Goal: Task Accomplishment & Management: Use online tool/utility

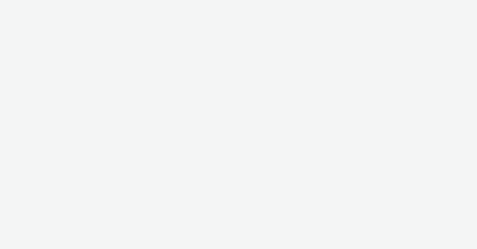
select select "9387901d-a129-43df-b0ef-f9e7dbeb676e"
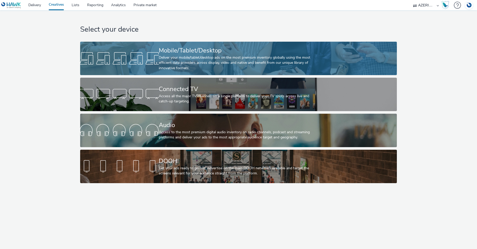
click at [226, 55] on div "Deliver your mobile/tablet/desktop ads on the most premium inventory globally u…" at bounding box center [237, 63] width 157 height 16
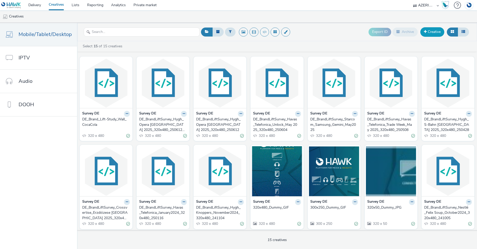
click at [430, 31] on link "Creative" at bounding box center [432, 31] width 24 height 9
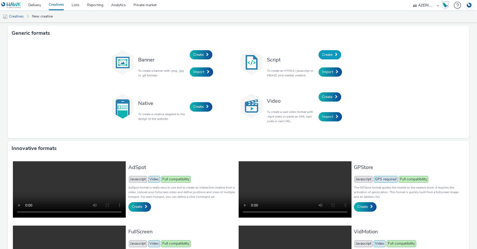
click at [324, 55] on span "Create" at bounding box center [327, 54] width 10 height 5
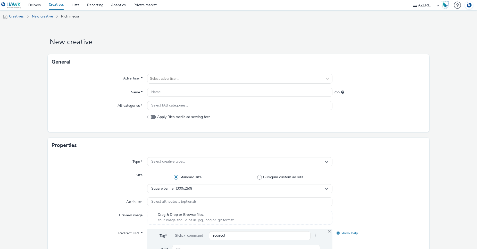
scroll to position [61, 0]
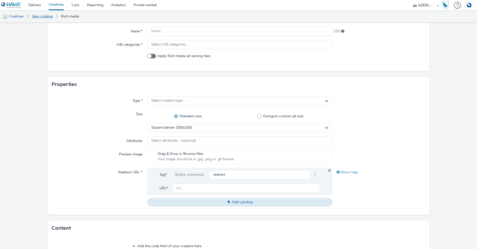
click at [44, 15] on link "New creative" at bounding box center [42, 16] width 26 height 12
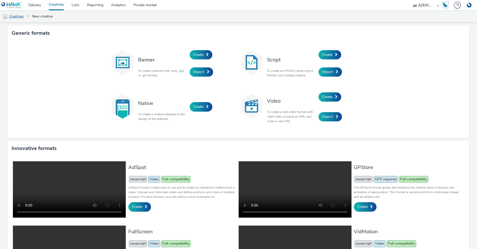
click at [20, 16] on link "Creatives" at bounding box center [13, 16] width 26 height 12
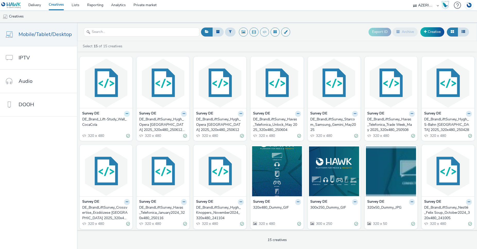
click at [126, 113] on icon at bounding box center [127, 113] width 2 height 3
click at [108, 133] on link "Duplicate" at bounding box center [110, 133] width 39 height 10
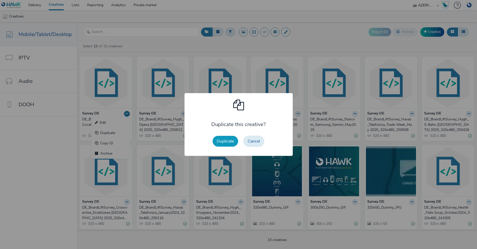
click at [227, 141] on button "Duplicate" at bounding box center [224, 141] width 25 height 11
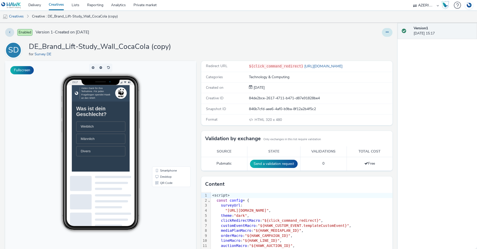
click at [382, 31] on button at bounding box center [387, 32] width 11 height 9
click at [361, 41] on link "Edit" at bounding box center [372, 43] width 39 height 10
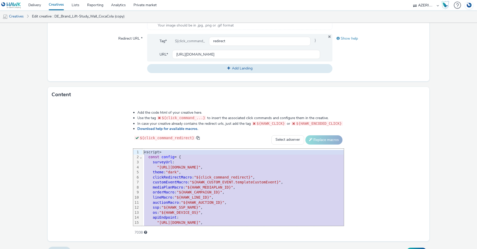
drag, startPoint x: 152, startPoint y: 217, endPoint x: 90, endPoint y: 147, distance: 94.3
click at [115, 147] on div "Add the code html of your creative here. Use the tag ${click_command_...} to in…" at bounding box center [239, 170] width 248 height 127
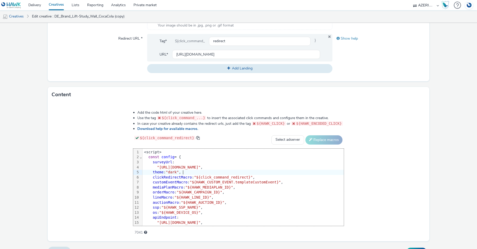
click at [182, 171] on div "theme : "dark" ," at bounding box center [242, 172] width 201 height 5
click at [142, 152] on div "<script>" at bounding box center [242, 152] width 201 height 5
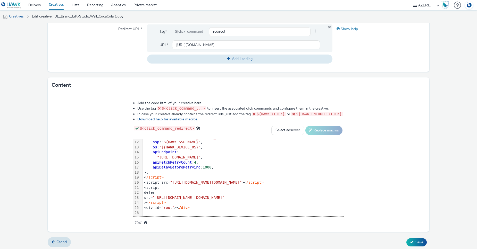
scroll to position [209, 0]
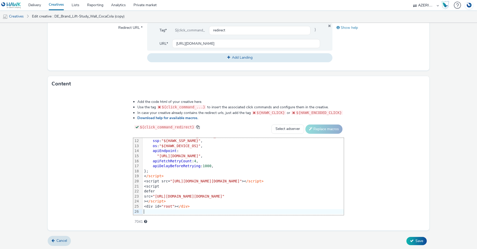
click at [163, 210] on div at bounding box center [242, 211] width 201 height 5
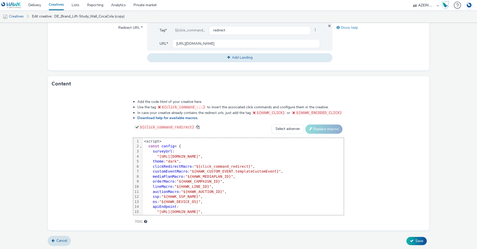
click at [142, 140] on div "<script>" at bounding box center [242, 141] width 201 height 5
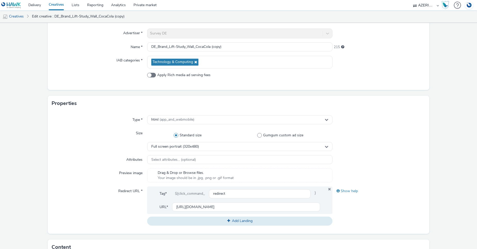
scroll to position [22, 0]
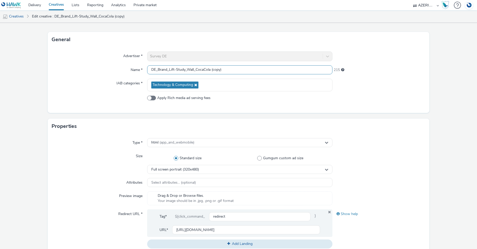
click at [193, 70] on input "DE_Brand_Lift-Study_Wall_CocaCola (copy)" at bounding box center [239, 69] width 185 height 9
drag, startPoint x: 226, startPoint y: 69, endPoint x: 186, endPoint y: 70, distance: 39.7
click at [186, 70] on input "DE_Brand_Lift-Study_Wall_CocaCola (copy)" at bounding box center [239, 69] width 185 height 9
paste input "DE_Publicis_IO_GalaxyZFold7_InGameAudio"
type input "DE_Brand_Lift-Study_DE_Publicis_IO_GalaxyZFold7_InGameAudio"
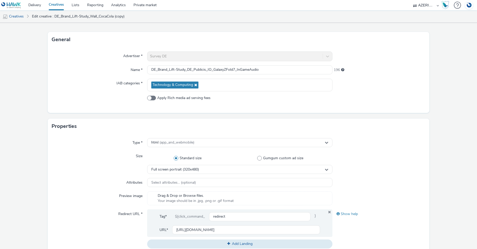
click at [371, 87] on div at bounding box center [378, 85] width 93 height 13
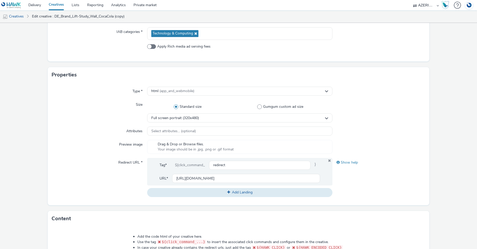
scroll to position [209, 0]
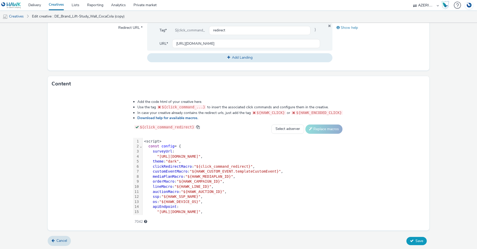
click at [411, 244] on button "Save" at bounding box center [416, 241] width 20 height 8
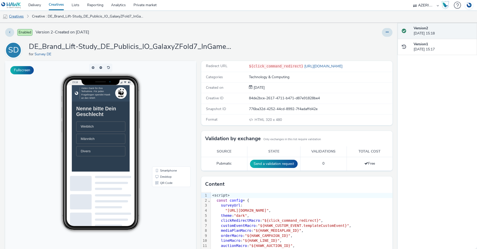
click at [14, 16] on link "Creatives" at bounding box center [13, 16] width 26 height 12
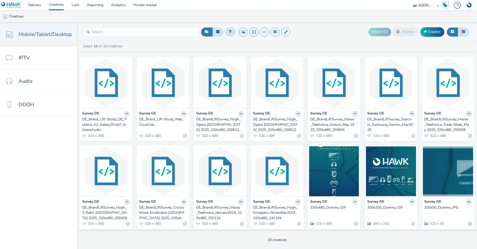
click at [118, 133] on div "Survey DE DE_Brand_Lift-Study_DE_Publicis_IO_GalaxyZFold7_InGameAudio 320 x 480" at bounding box center [106, 124] width 53 height 33
click at [91, 115] on strong "Survey DE" at bounding box center [90, 114] width 17 height 6
click at [96, 92] on img at bounding box center [106, 83] width 50 height 50
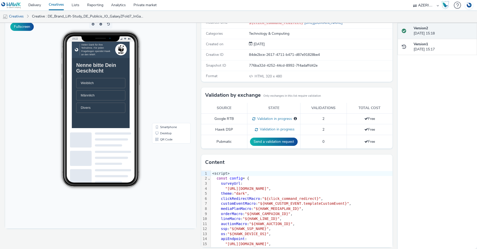
scroll to position [47, 0]
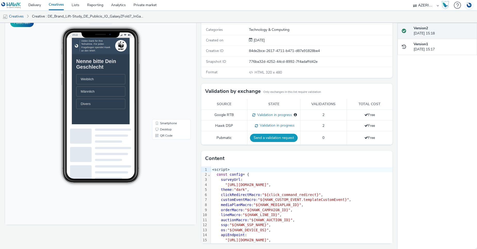
click at [279, 138] on button "Send a validation request" at bounding box center [274, 138] width 48 height 8
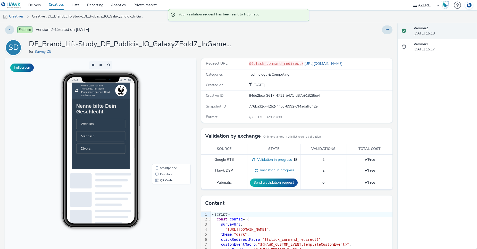
scroll to position [0, 0]
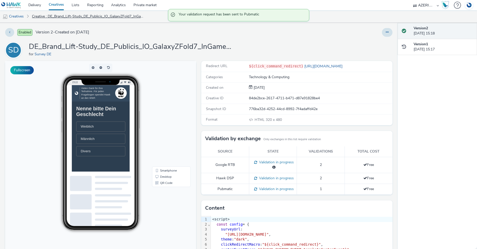
click at [53, 14] on link "Creative : DE_Brand_Lift-Study_DE_Publicis_IO_GalaxyZFold7_InGameAudio" at bounding box center [88, 16] width 119 height 12
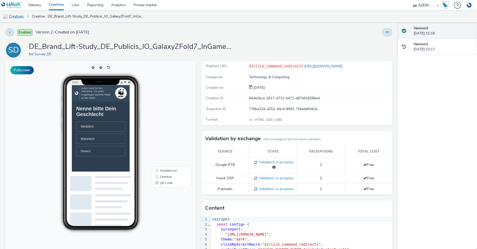
click at [15, 16] on link "Creatives" at bounding box center [13, 16] width 26 height 12
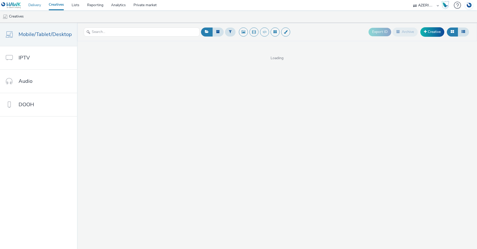
click at [34, 6] on link "Delivery" at bounding box center [34, 5] width 20 height 10
